Goal: Transaction & Acquisition: Purchase product/service

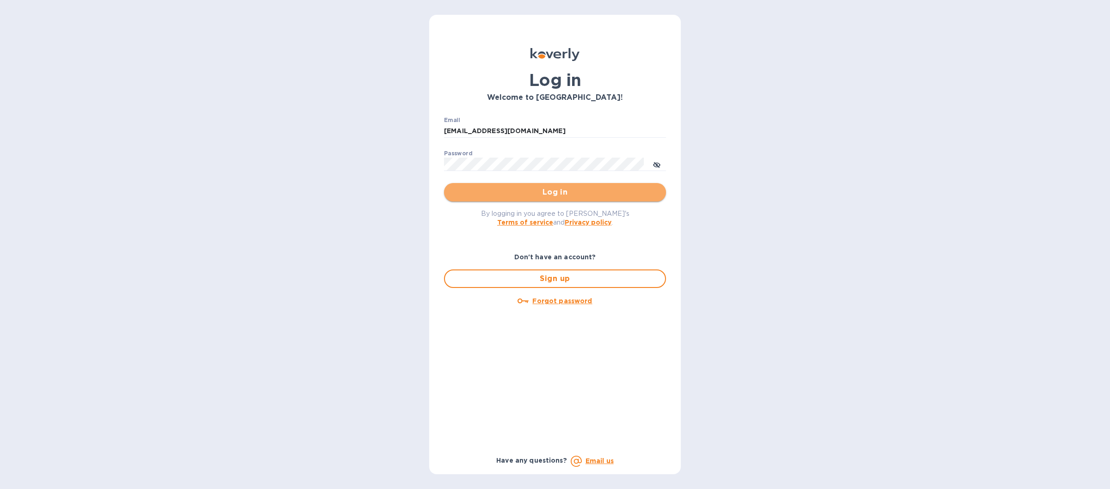
click at [452, 195] on span "Log in" at bounding box center [554, 192] width 207 height 11
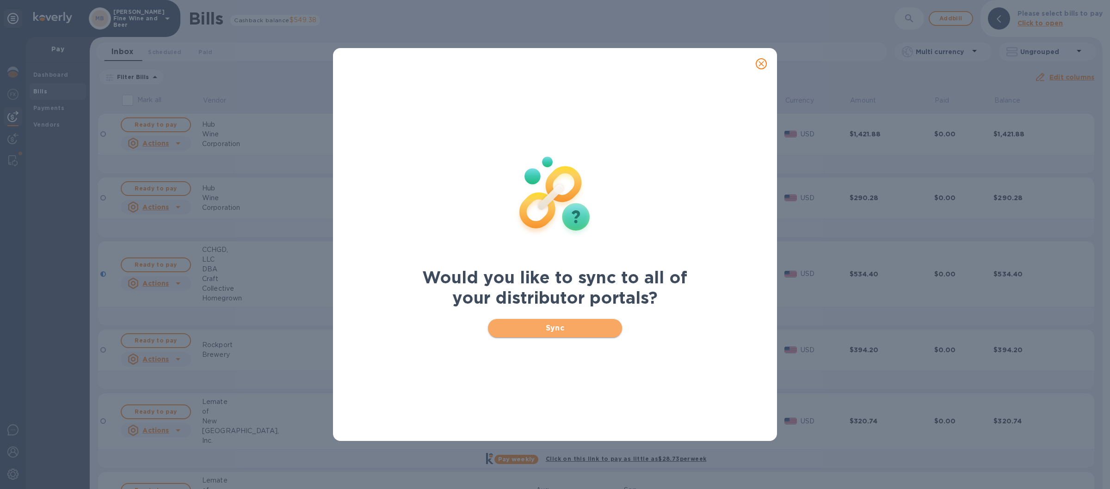
click at [505, 325] on span "Sync" at bounding box center [555, 328] width 120 height 11
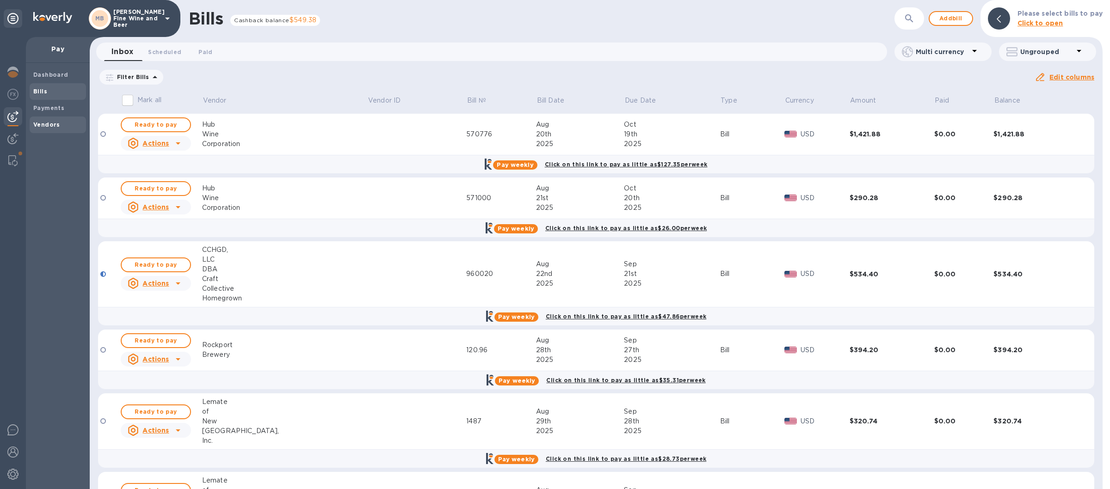
click at [58, 129] on span "Vendors" at bounding box center [57, 124] width 49 height 9
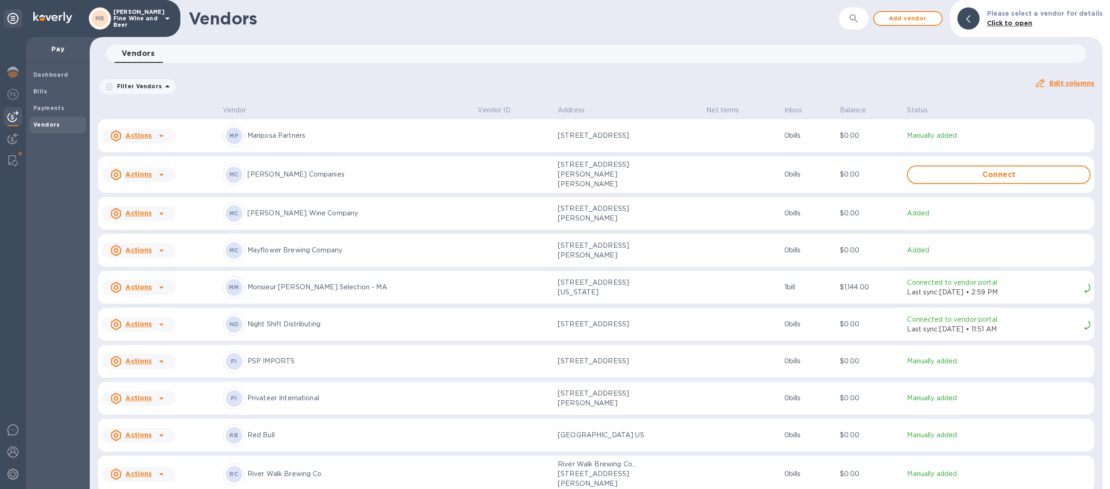
scroll to position [1132, 0]
click at [406, 289] on p "Monsieur [PERSON_NAME] Selection - MA" at bounding box center [358, 288] width 223 height 10
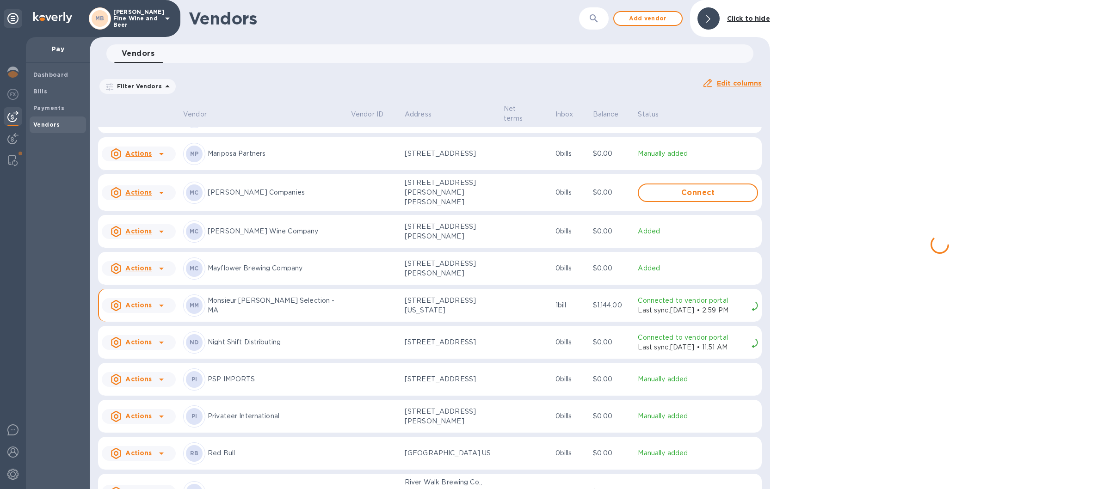
scroll to position [1153, 0]
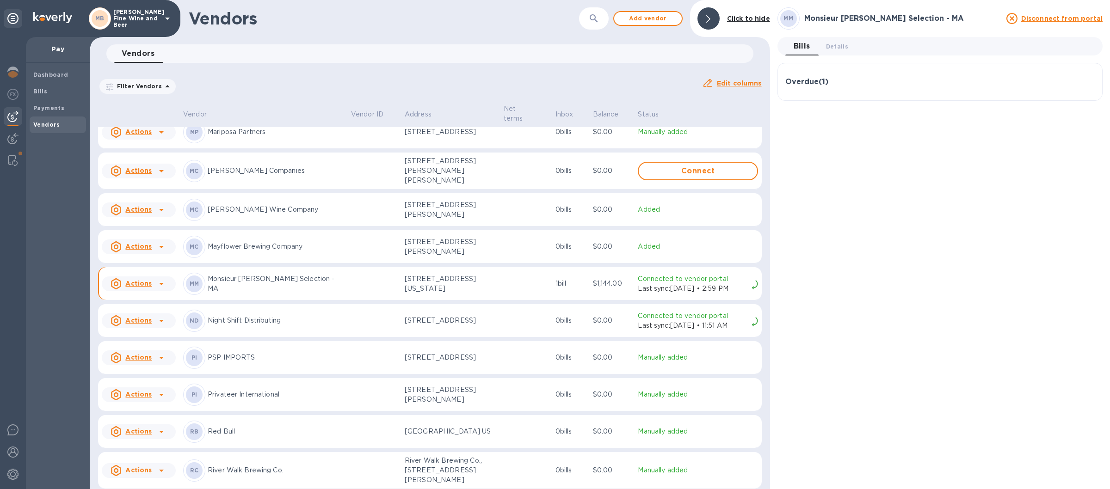
click at [848, 82] on div "Overdue ( 1 )" at bounding box center [939, 82] width 309 height 9
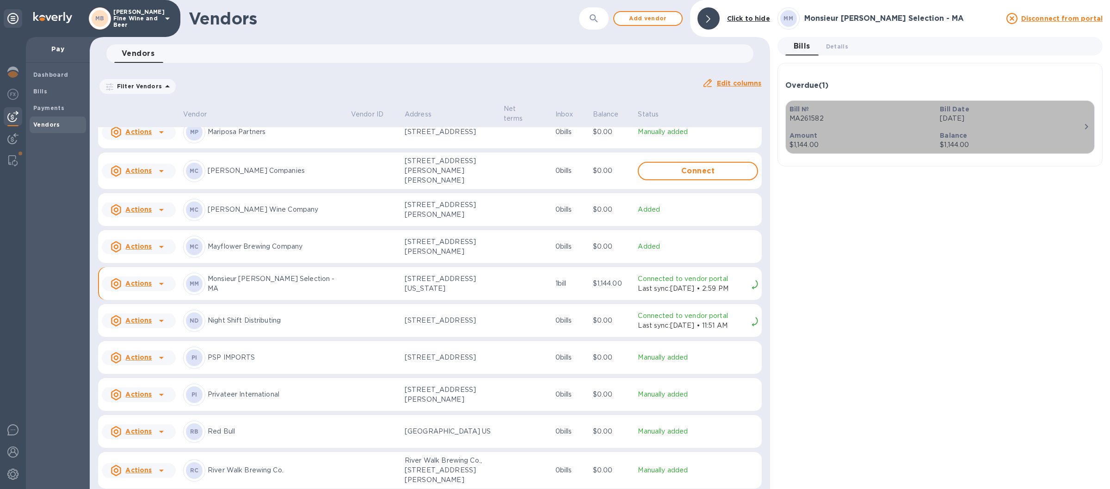
click at [842, 137] on p "Amount" at bounding box center [860, 135] width 143 height 9
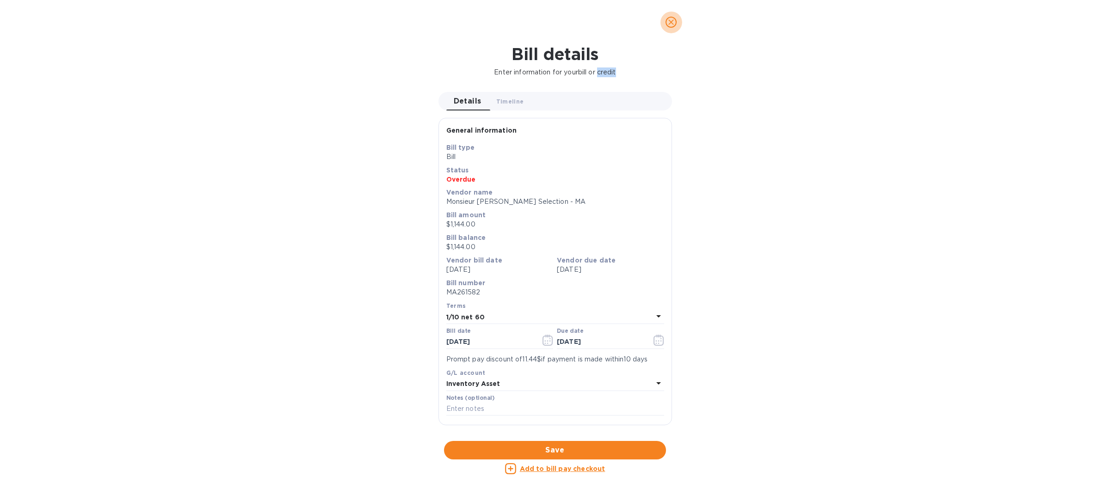
click at [672, 22] on icon "close" at bounding box center [671, 22] width 6 height 6
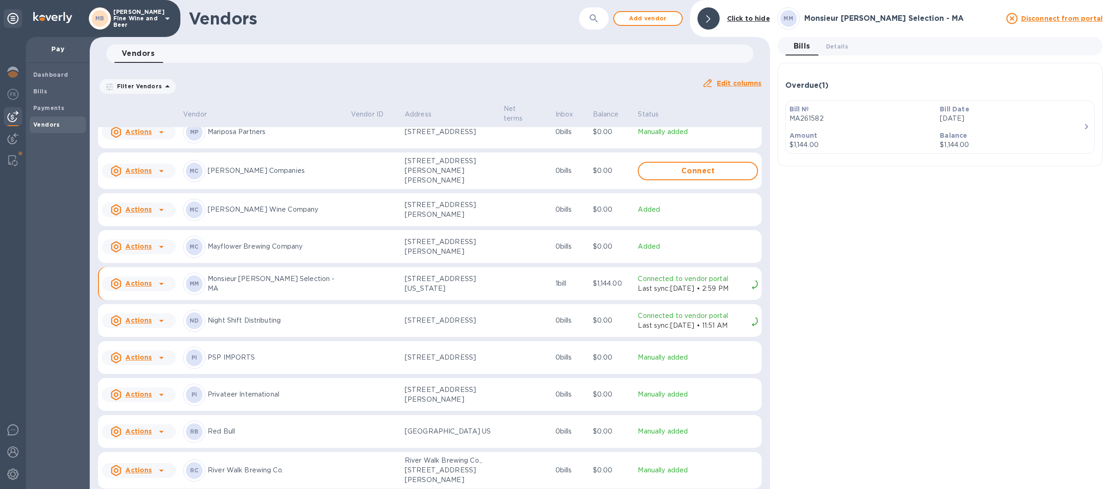
click at [843, 84] on div "Overdue ( 1 )" at bounding box center [939, 85] width 309 height 9
click at [844, 84] on div "Overdue ( 1 )" at bounding box center [939, 82] width 309 height 9
click at [844, 84] on div "Overdue ( 1 )" at bounding box center [939, 85] width 309 height 9
click at [883, 78] on div "Overdue ( 1 )" at bounding box center [939, 82] width 309 height 22
click at [883, 78] on div "Overdue ( 1 )" at bounding box center [939, 86] width 309 height 30
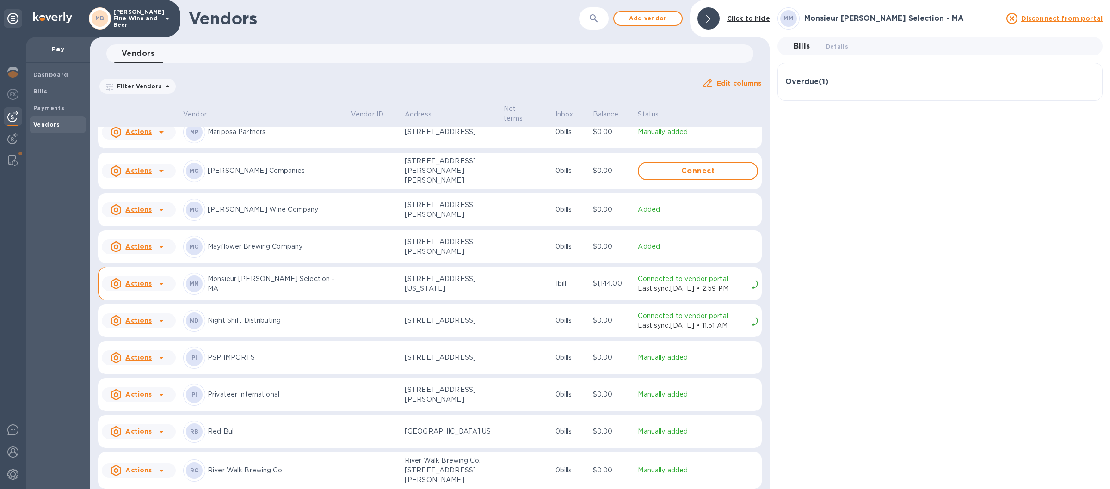
click at [884, 67] on div "Overdue ( 1 ) Bill № MA261582 Bill Date [DATE] Amount $1,144.00 Balance $1,144.…" at bounding box center [939, 82] width 325 height 38
click at [883, 86] on div "Overdue ( 1 )" at bounding box center [939, 82] width 309 height 9
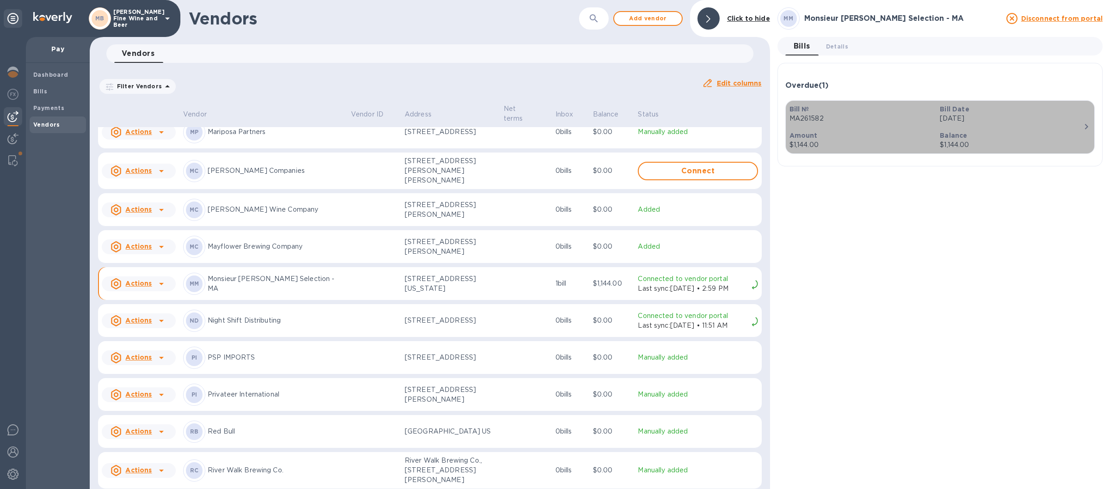
click at [945, 112] on b "Bill Date" at bounding box center [954, 108] width 29 height 7
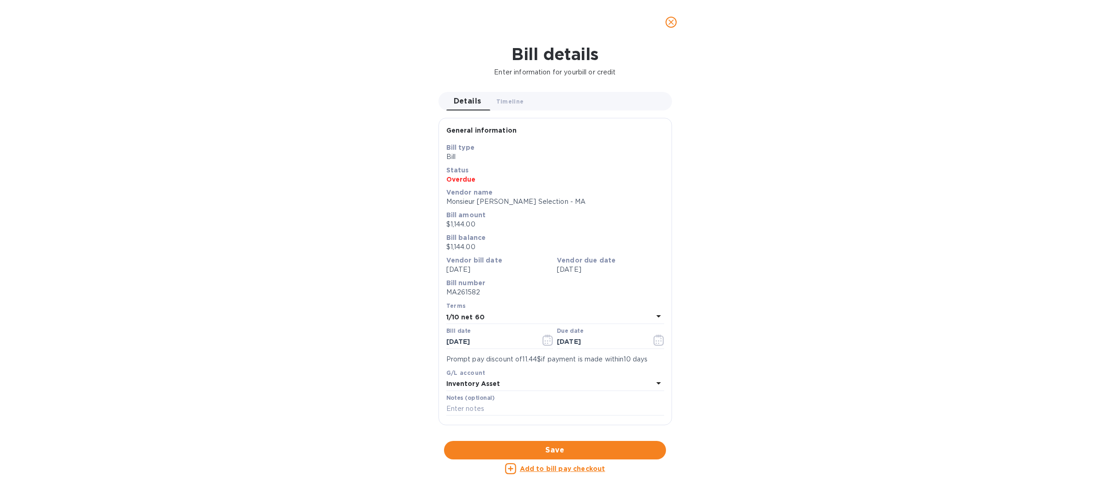
click at [672, 23] on icon "close" at bounding box center [671, 22] width 6 height 6
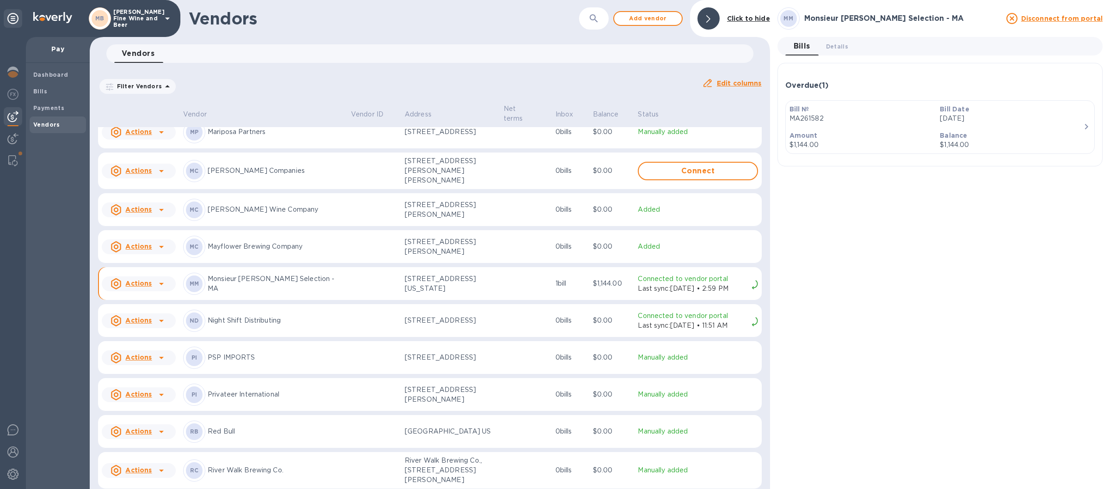
click at [123, 284] on div "Actions" at bounding box center [131, 283] width 41 height 11
click at [127, 288] on div at bounding box center [555, 244] width 1110 height 489
click at [311, 287] on p "Monsieur [PERSON_NAME] Selection - MA" at bounding box center [276, 283] width 136 height 19
click at [159, 287] on icon at bounding box center [161, 283] width 11 height 11
click at [158, 286] on div at bounding box center [555, 244] width 1110 height 489
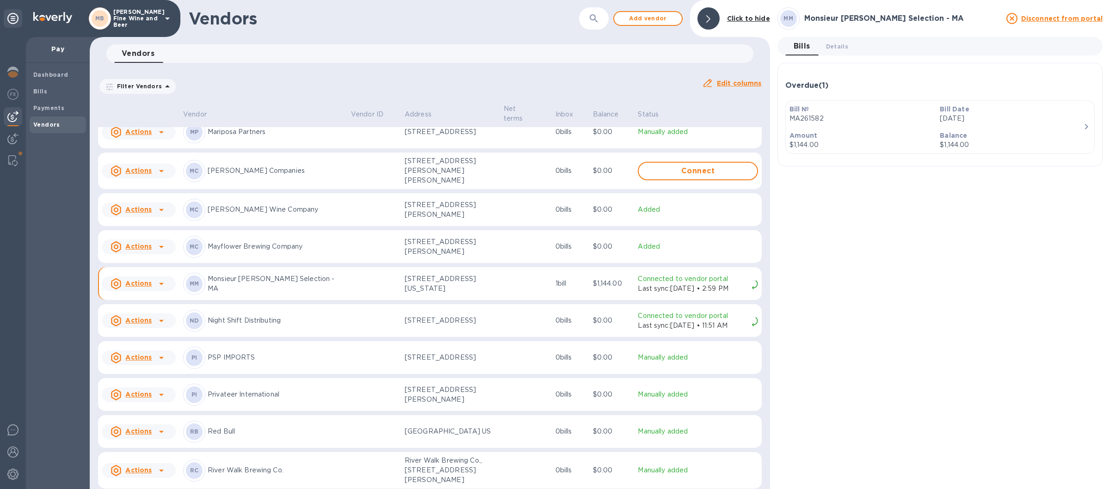
click at [115, 284] on icon at bounding box center [116, 283] width 11 height 11
click at [115, 287] on div at bounding box center [555, 244] width 1110 height 489
click at [729, 85] on u "Edit columns" at bounding box center [739, 83] width 45 height 7
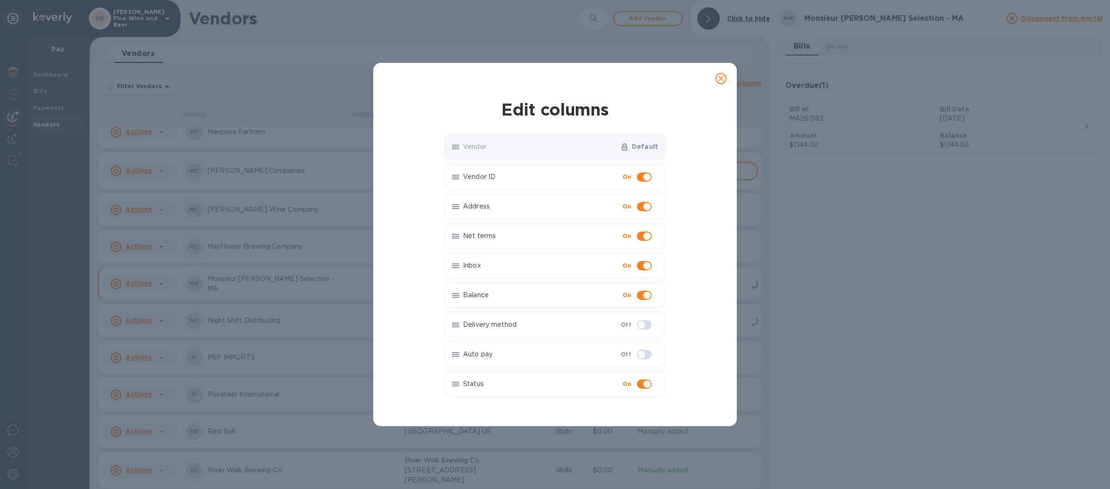
click at [710, 68] on div at bounding box center [554, 78] width 363 height 31
click at [723, 77] on icon "close" at bounding box center [720, 78] width 9 height 9
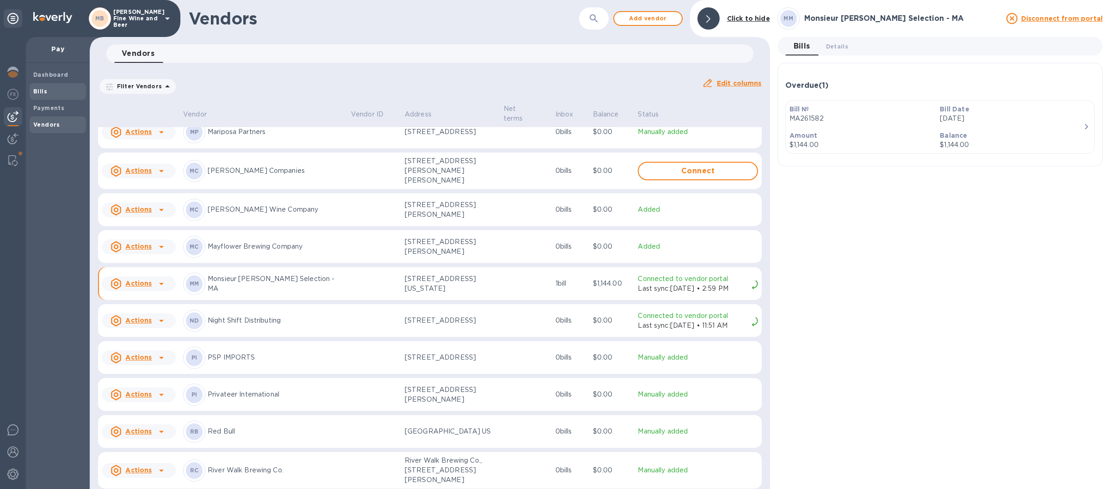
click at [51, 93] on span "Bills" at bounding box center [57, 91] width 49 height 9
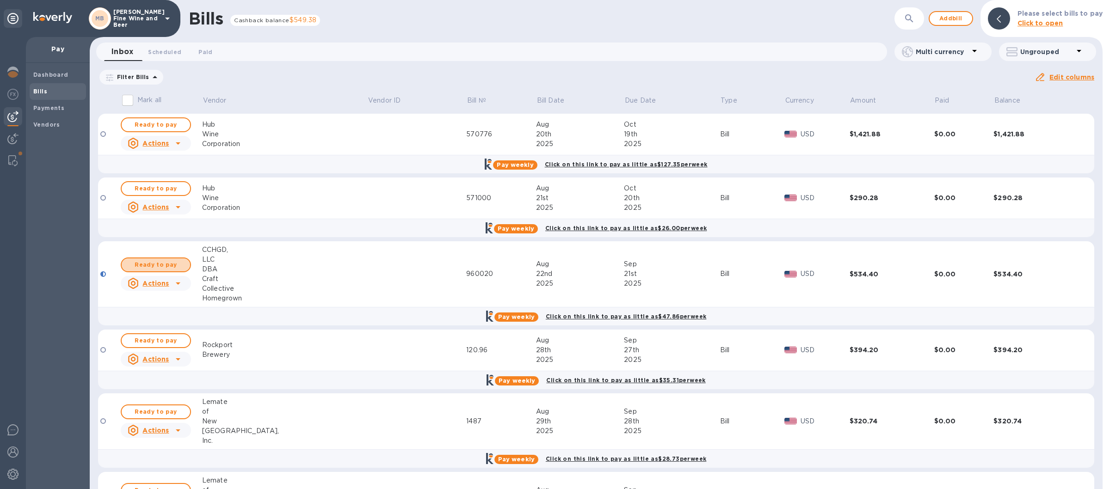
drag, startPoint x: 162, startPoint y: 266, endPoint x: 189, endPoint y: 272, distance: 27.5
click at [162, 268] on span "Ready to pay" at bounding box center [156, 264] width 54 height 11
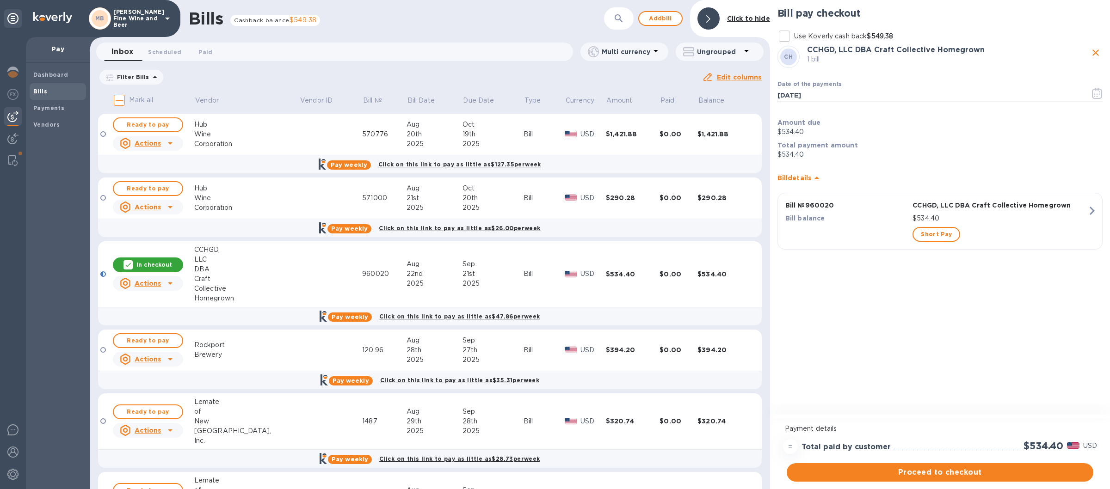
click at [1097, 94] on icon "button" at bounding box center [1097, 93] width 11 height 11
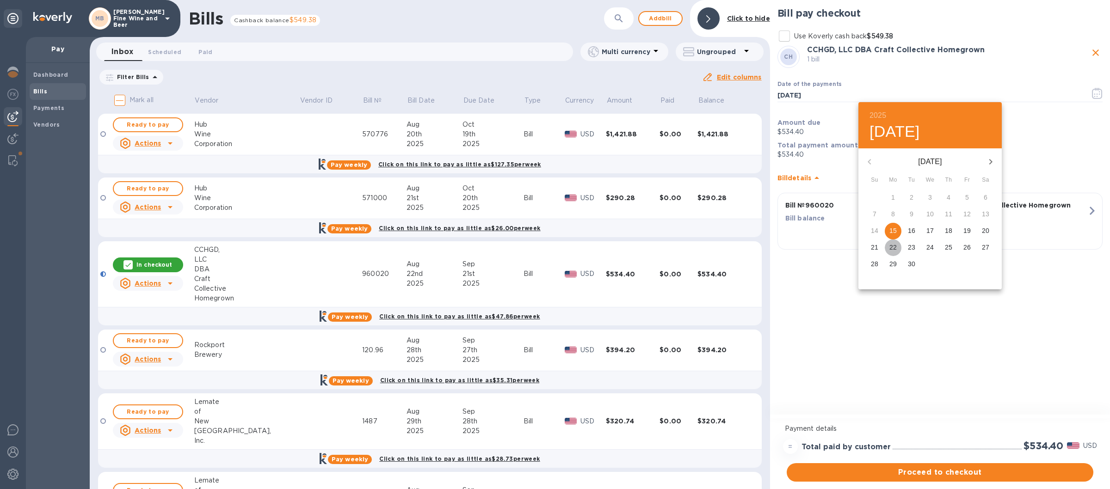
click at [895, 247] on p "22" at bounding box center [892, 247] width 7 height 9
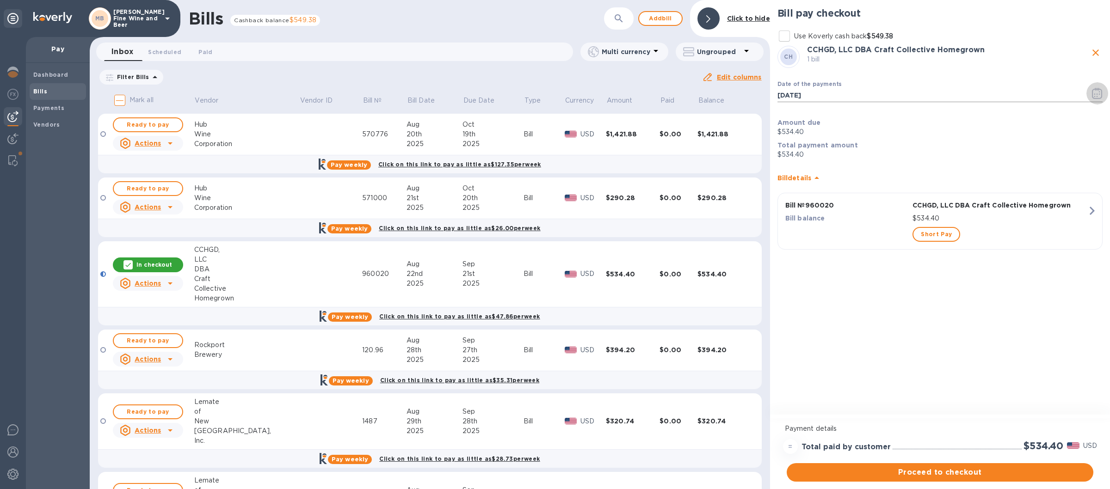
click at [1096, 94] on icon "button" at bounding box center [1097, 93] width 11 height 11
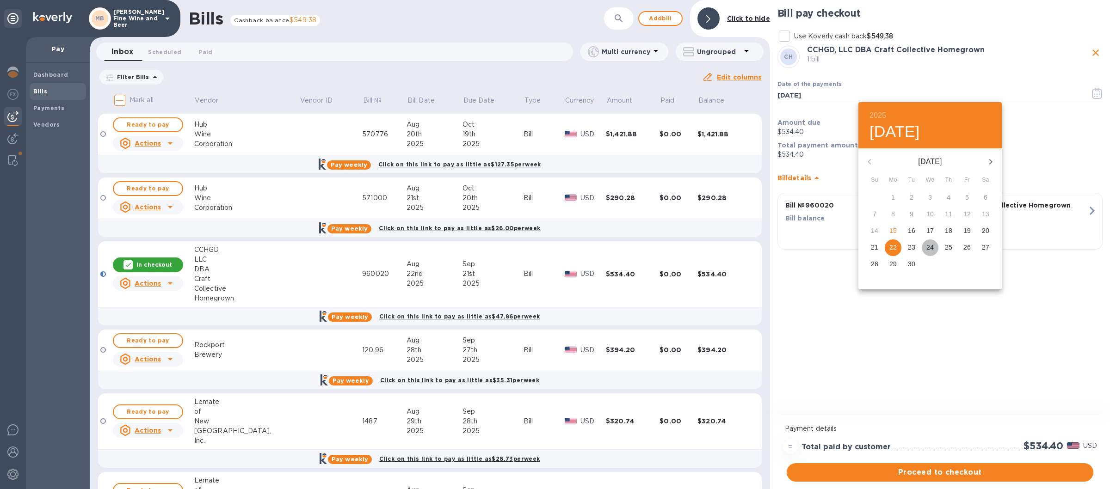
click at [932, 246] on p "24" at bounding box center [929, 247] width 7 height 9
type input "[DATE]"
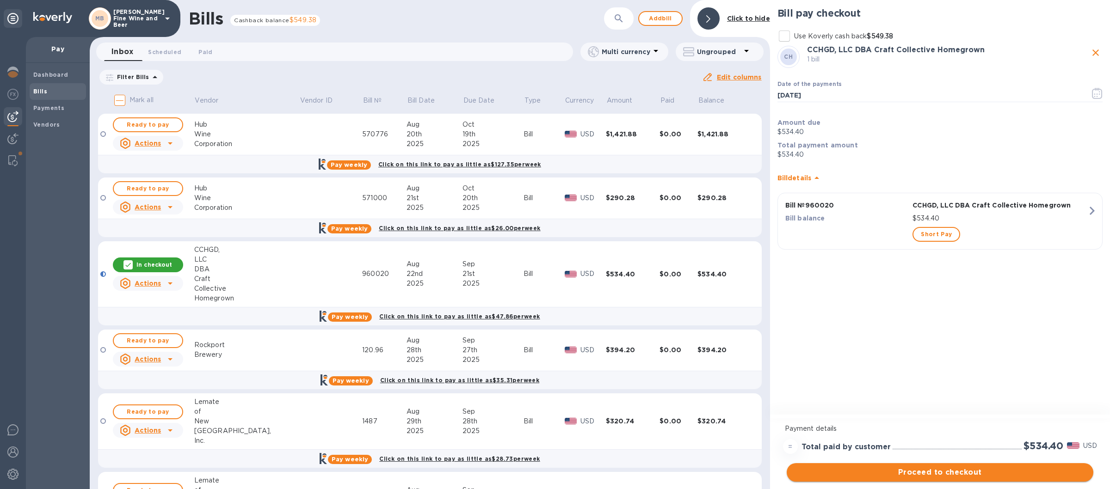
click at [985, 473] on span "Proceed to checkout" at bounding box center [940, 472] width 292 height 11
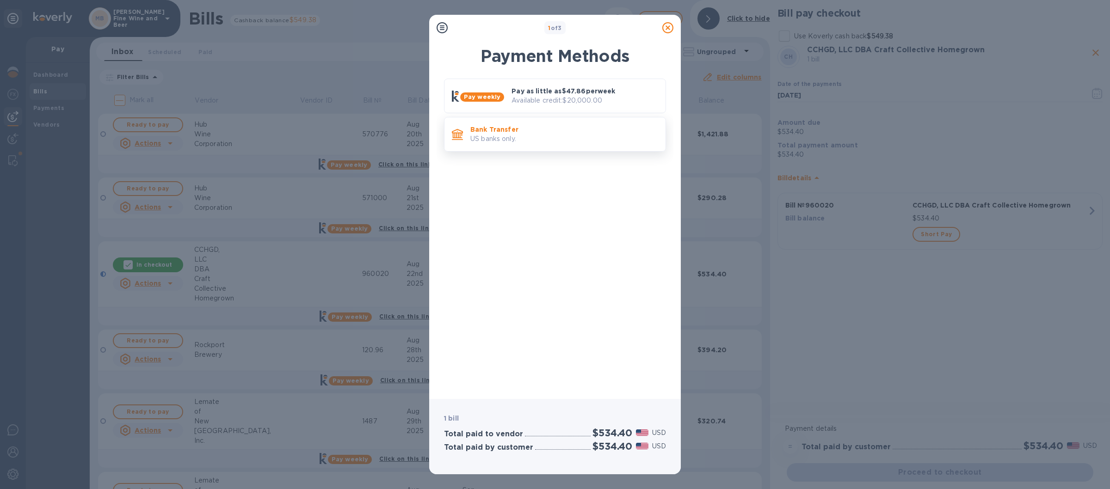
click at [550, 137] on p "US banks only." at bounding box center [564, 139] width 188 height 10
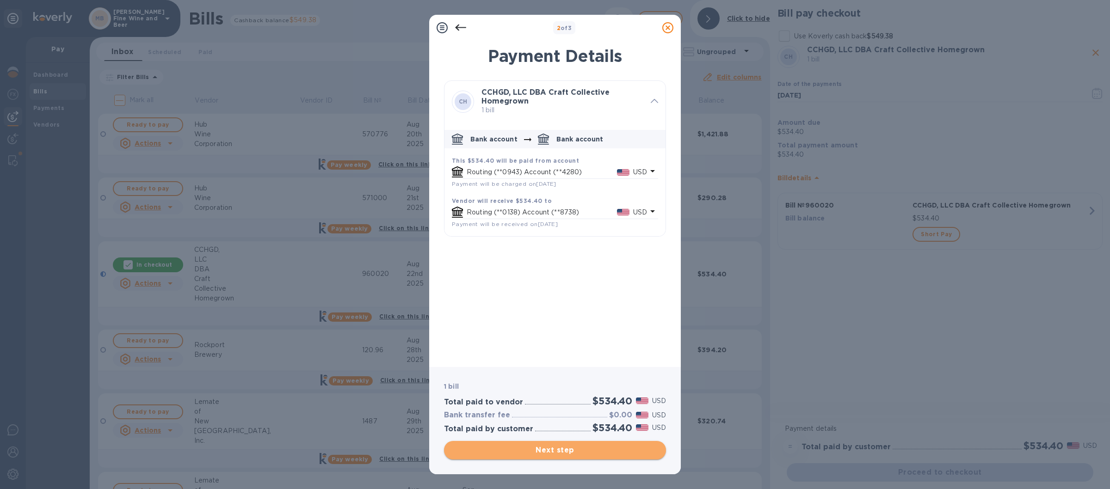
click at [551, 448] on span "Next step" at bounding box center [554, 450] width 207 height 11
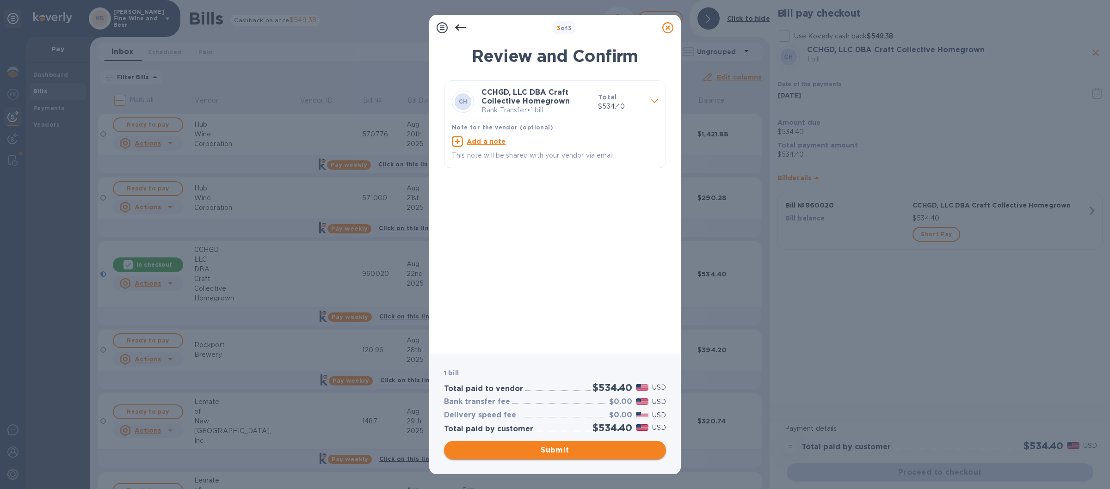
click at [551, 448] on span "Submit" at bounding box center [554, 450] width 207 height 11
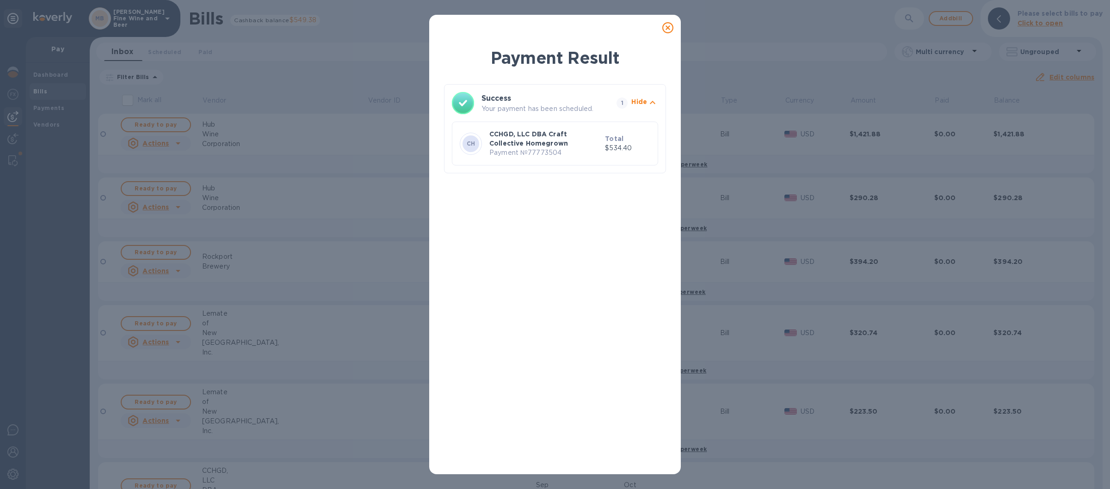
click at [668, 26] on icon at bounding box center [667, 27] width 11 height 11
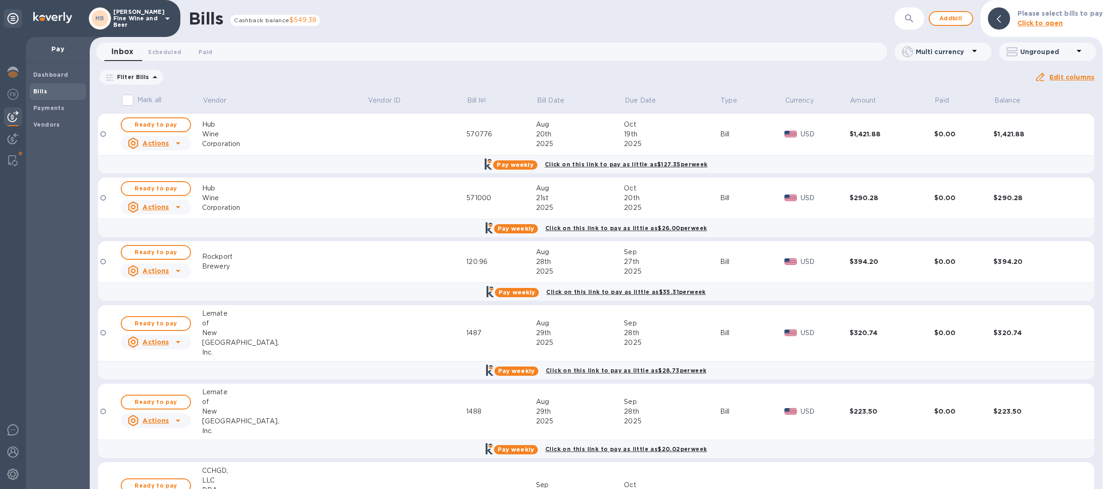
click at [166, 19] on icon at bounding box center [167, 18] width 11 height 11
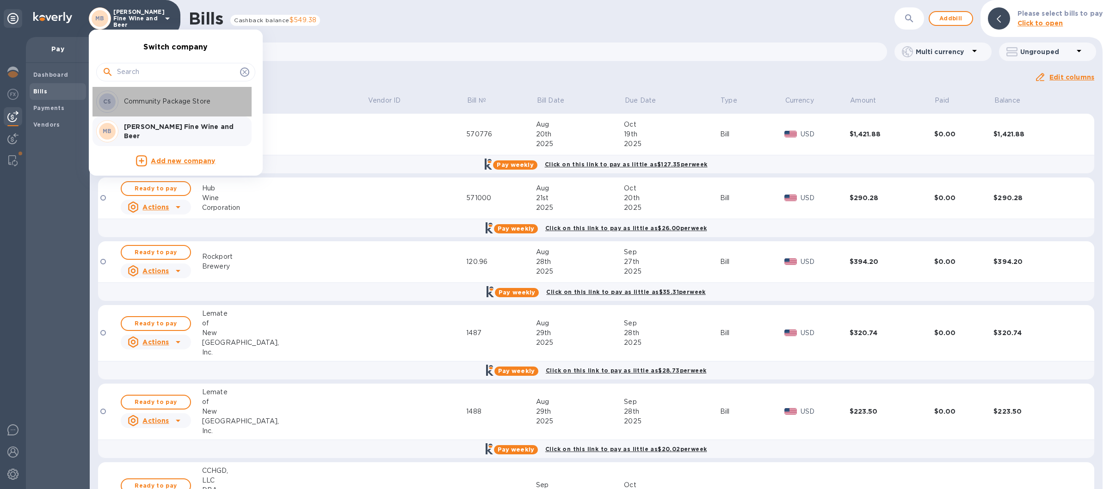
click at [133, 101] on p "Community Package Store" at bounding box center [182, 102] width 117 height 10
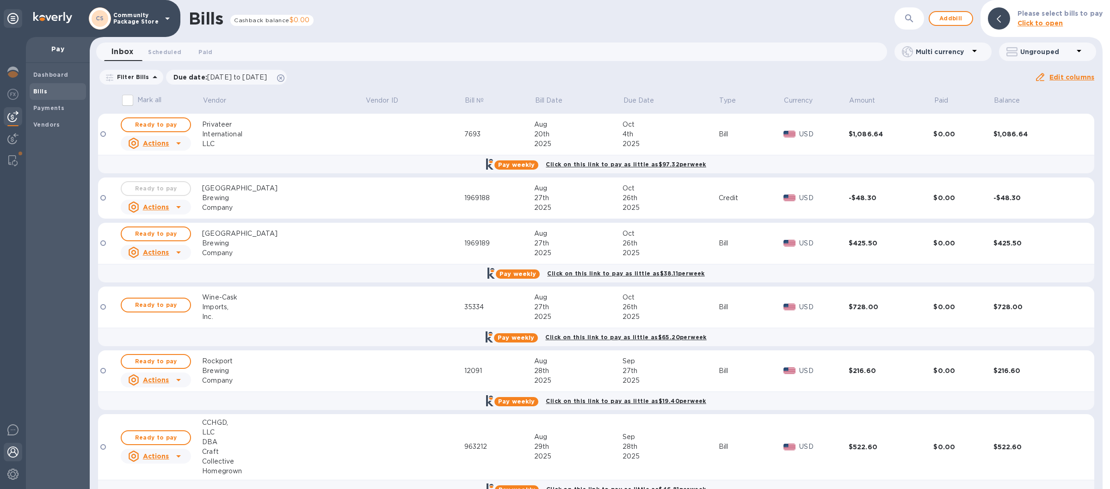
click at [15, 452] on img at bounding box center [12, 452] width 11 height 11
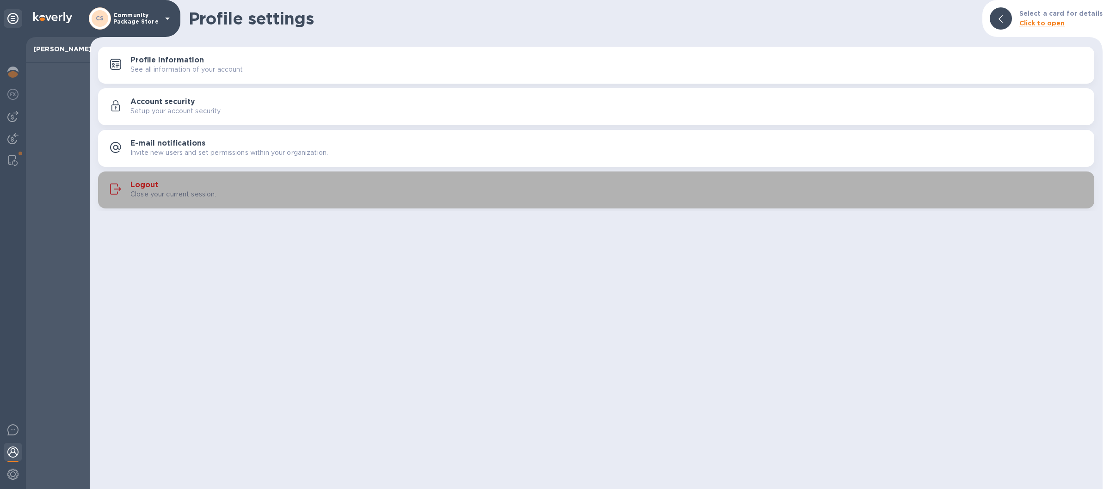
click at [330, 197] on div "Close your current session." at bounding box center [608, 195] width 956 height 10
